Goal: Find specific page/section: Find specific page/section

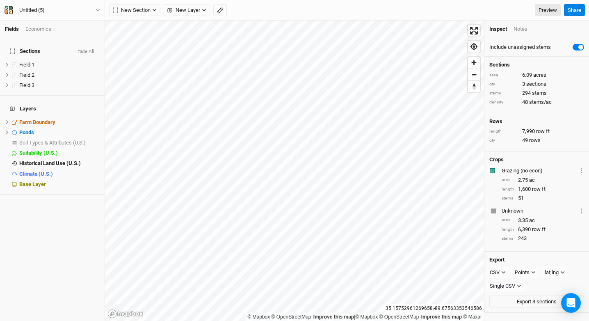
click at [77, 4] on div "Untitled (5) Back Project Settings User settings Imperial Metric Keyboard Short…" at bounding box center [52, 10] width 105 height 21
click at [78, 7] on button "Untitled (5)" at bounding box center [52, 10] width 96 height 9
click at [86, 19] on button "Back" at bounding box center [67, 23] width 65 height 11
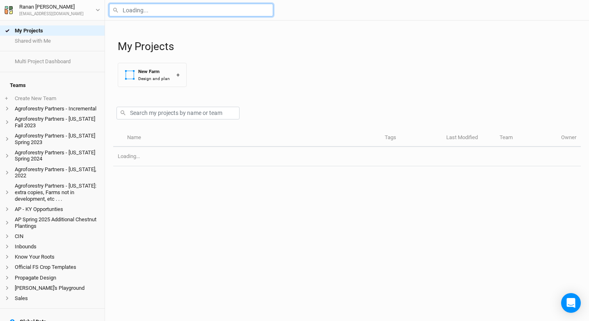
click at [175, 15] on input "text" at bounding box center [191, 10] width 164 height 13
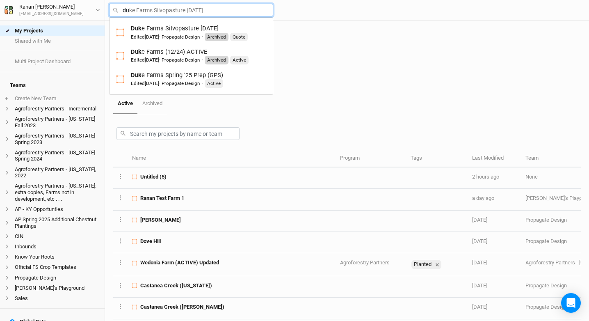
type input "duk"
type input "duke Farms Silvopasture [DATE]"
type input "Duke Farms Silvopasture [DATE]"
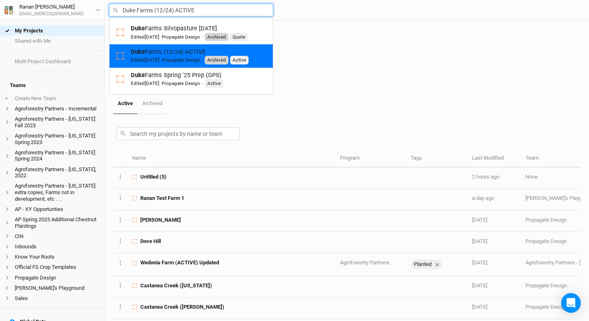
type input "Duke Farms Spring '25 Prep (GPS)"
